Goal: Register for event/course

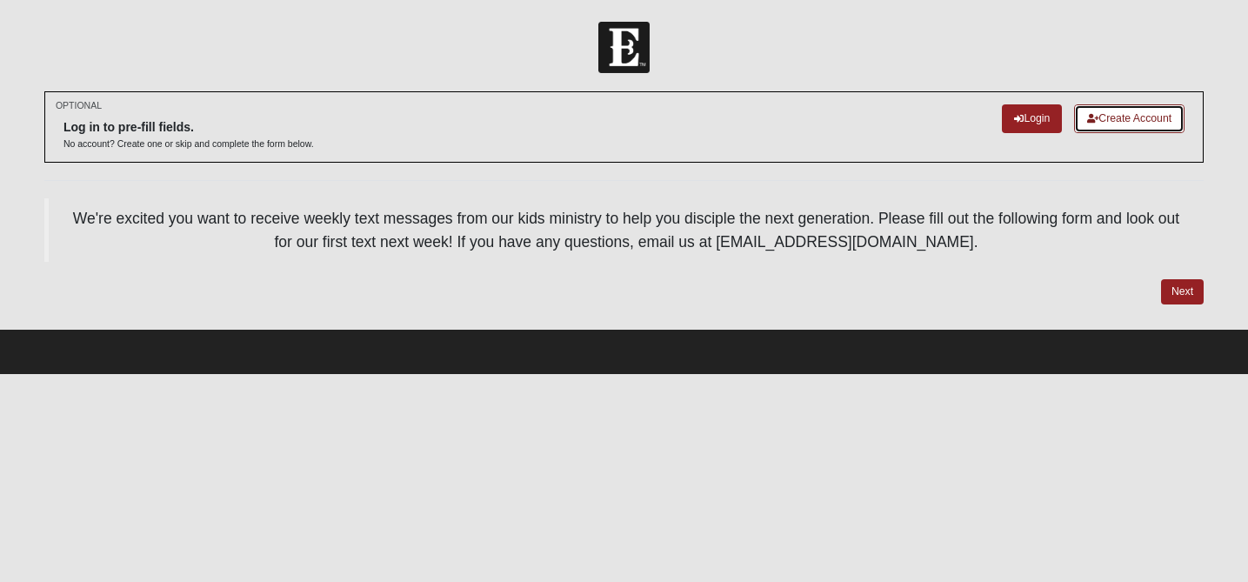
click at [1117, 120] on link "Create Account" at bounding box center [1129, 118] width 110 height 29
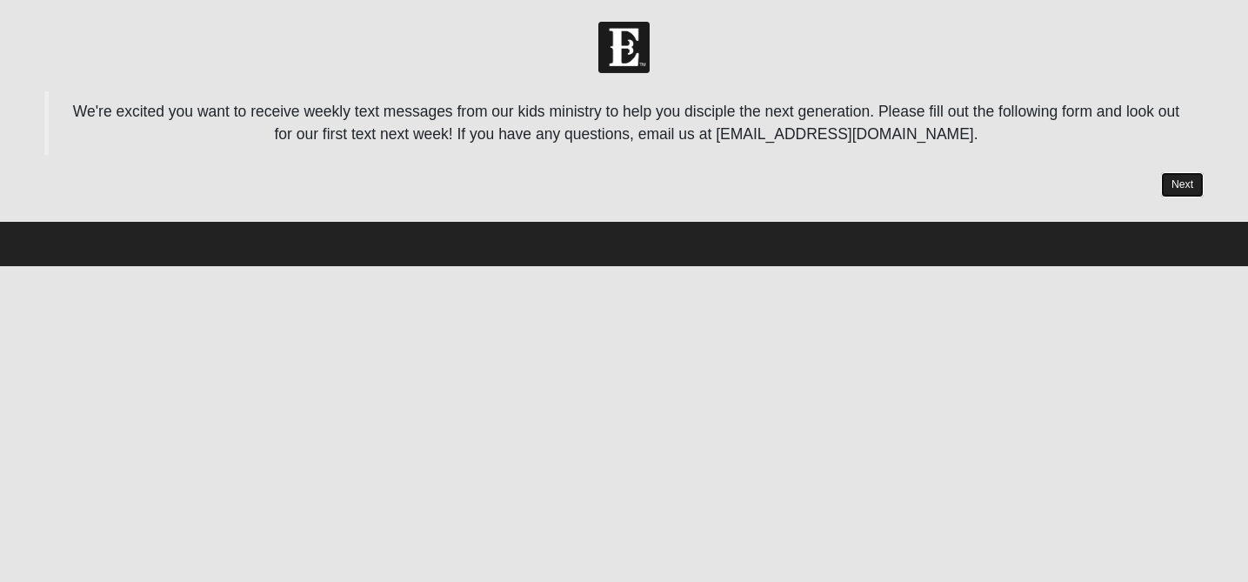
click at [1178, 191] on link "Next" at bounding box center [1182, 184] width 43 height 25
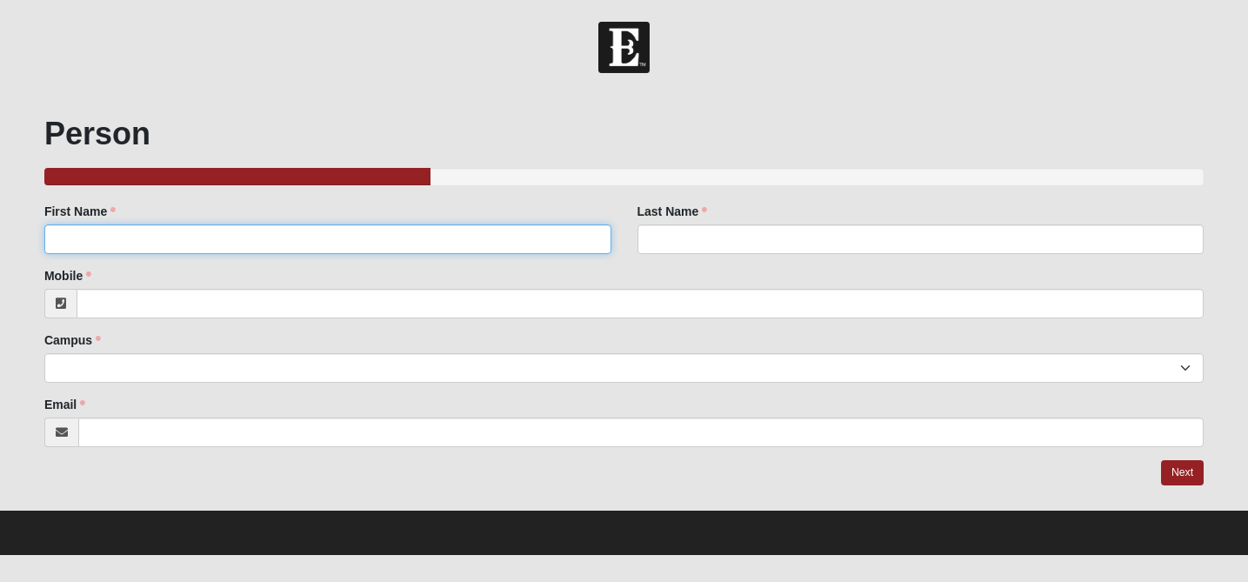
click at [366, 247] on input "First Name" at bounding box center [327, 239] width 567 height 30
type input "[PERSON_NAME]"
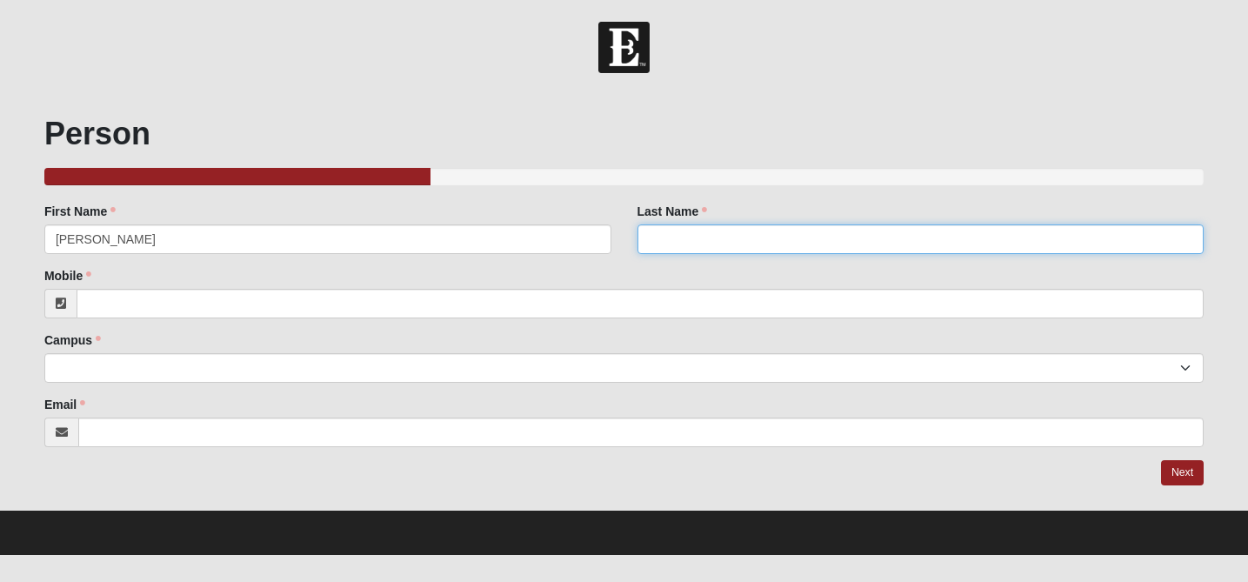
type input "[PERSON_NAME]"
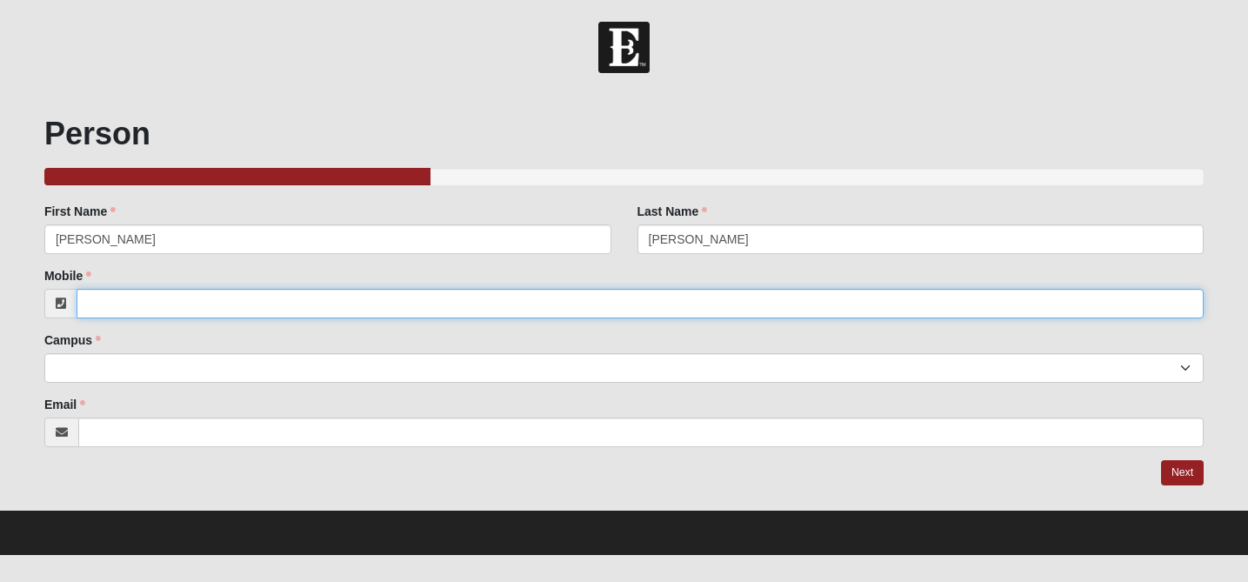
type input "2149089423"
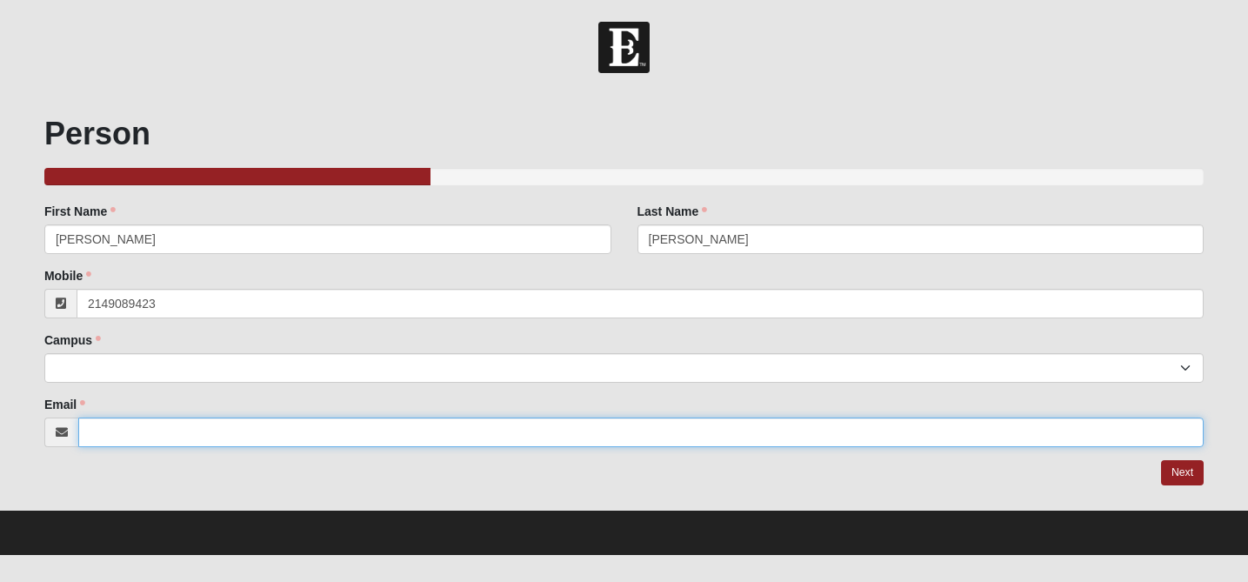
type input "[EMAIL_ADDRESS][DOMAIN_NAME]"
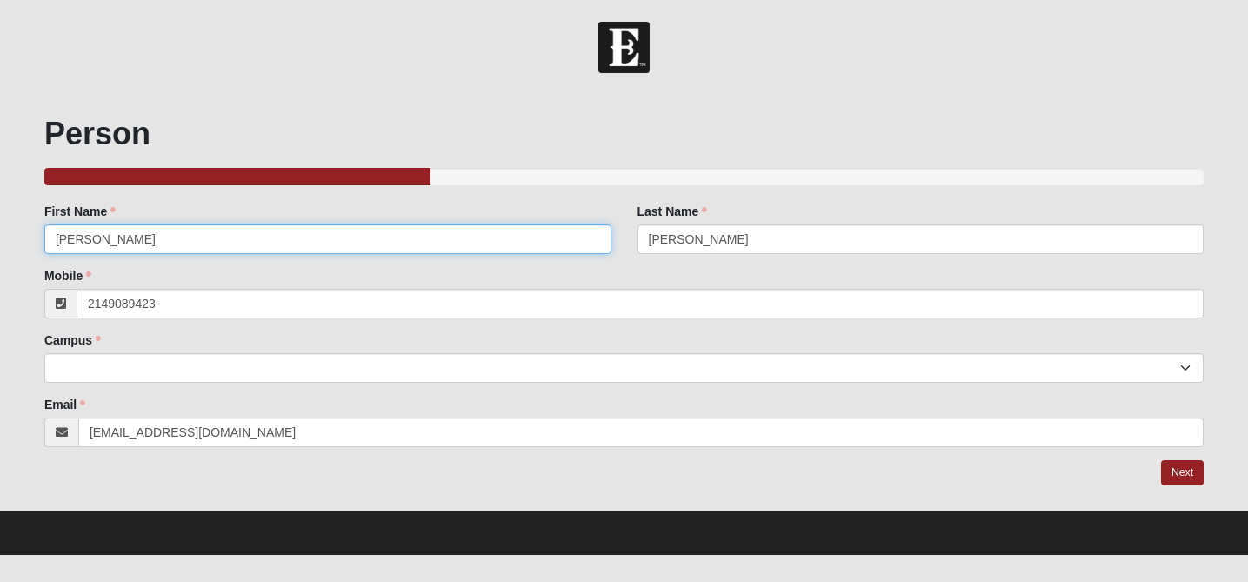
type input "[PHONE_NUMBER]"
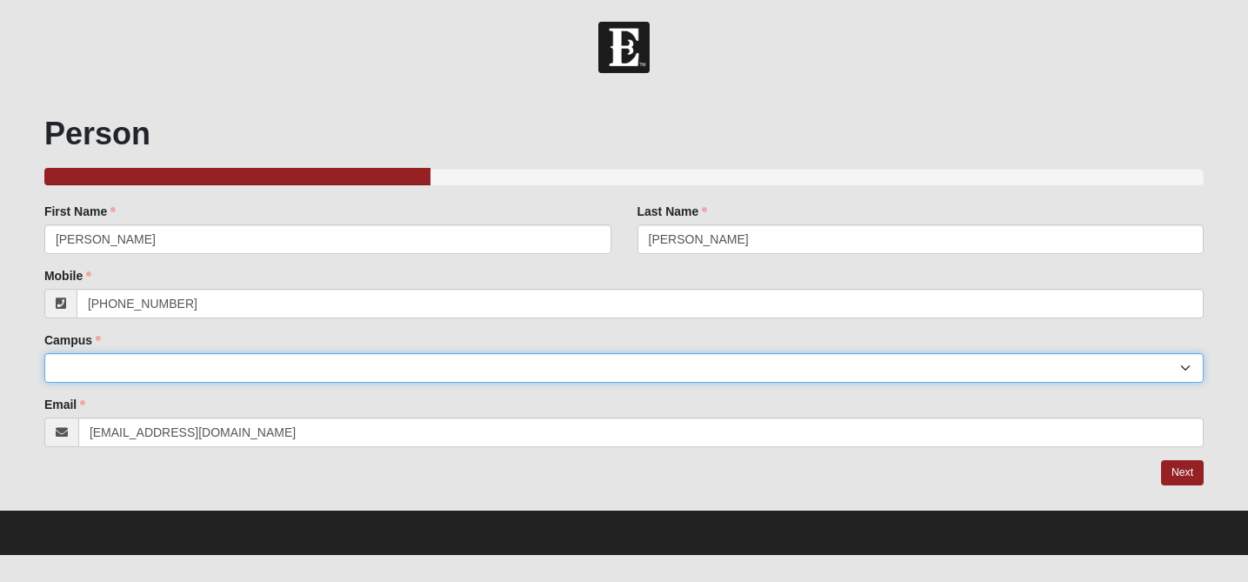
click at [202, 372] on select "Arlington Baymeadows Eleven22 Online [PERSON_NAME][GEOGRAPHIC_DATA] Jesup [GEOG…" at bounding box center [624, 368] width 1160 height 30
select select "10"
click at [44, 353] on select "Arlington Baymeadows Eleven22 Online [PERSON_NAME][GEOGRAPHIC_DATA] Jesup [GEOG…" at bounding box center [624, 368] width 1160 height 30
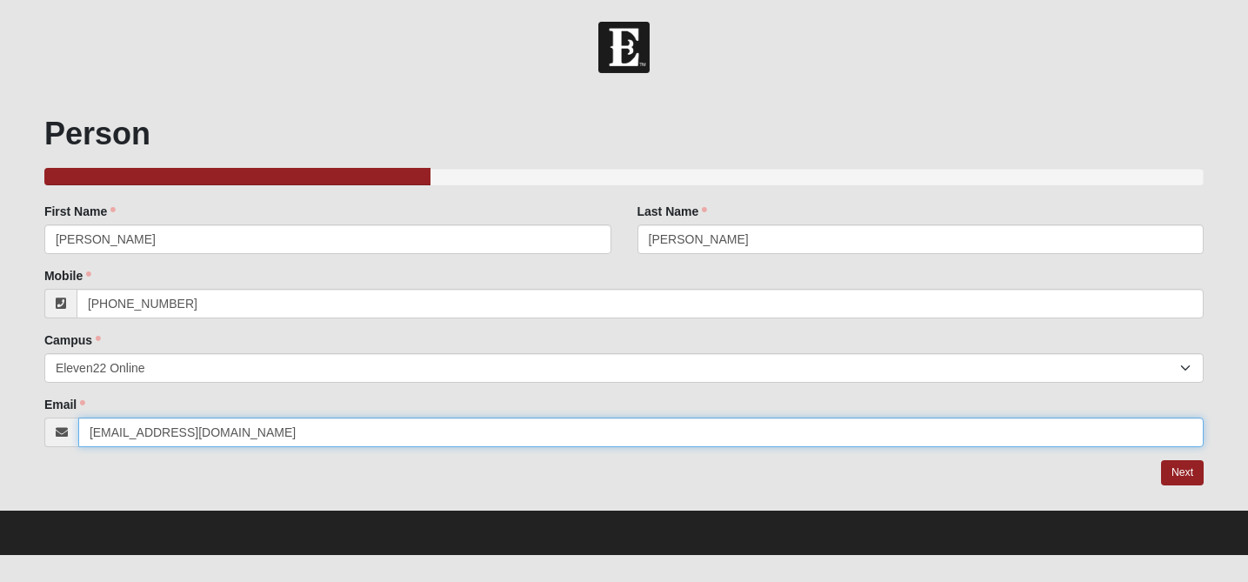
click at [117, 438] on input "[EMAIL_ADDRESS][DOMAIN_NAME]" at bounding box center [641, 433] width 1126 height 30
type input "[PERSON_NAME][EMAIL_ADDRESS][PERSON_NAME][DOMAIN_NAME]"
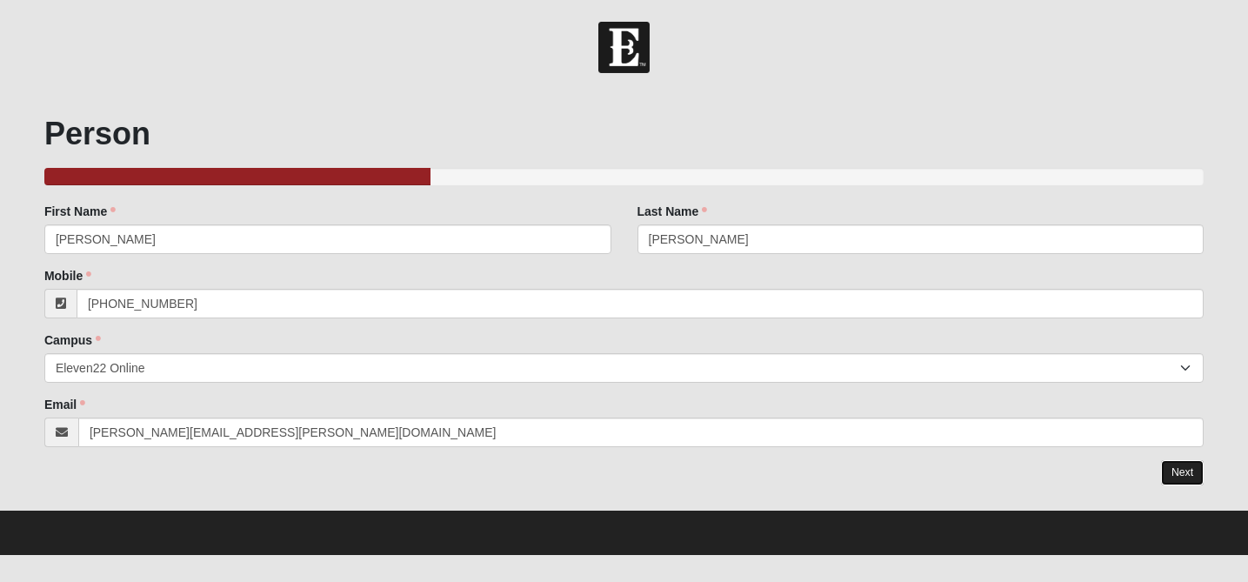
click at [1184, 473] on link "Next" at bounding box center [1182, 472] width 43 height 25
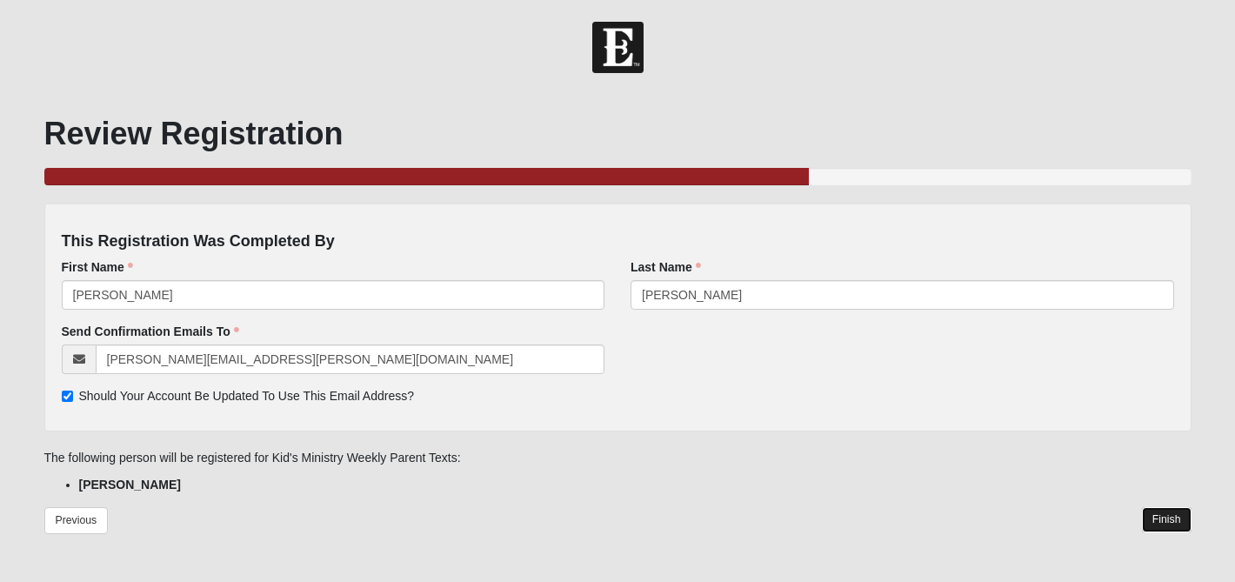
click at [1172, 517] on link "Finish" at bounding box center [1167, 519] width 50 height 25
